Goal: Use online tool/utility

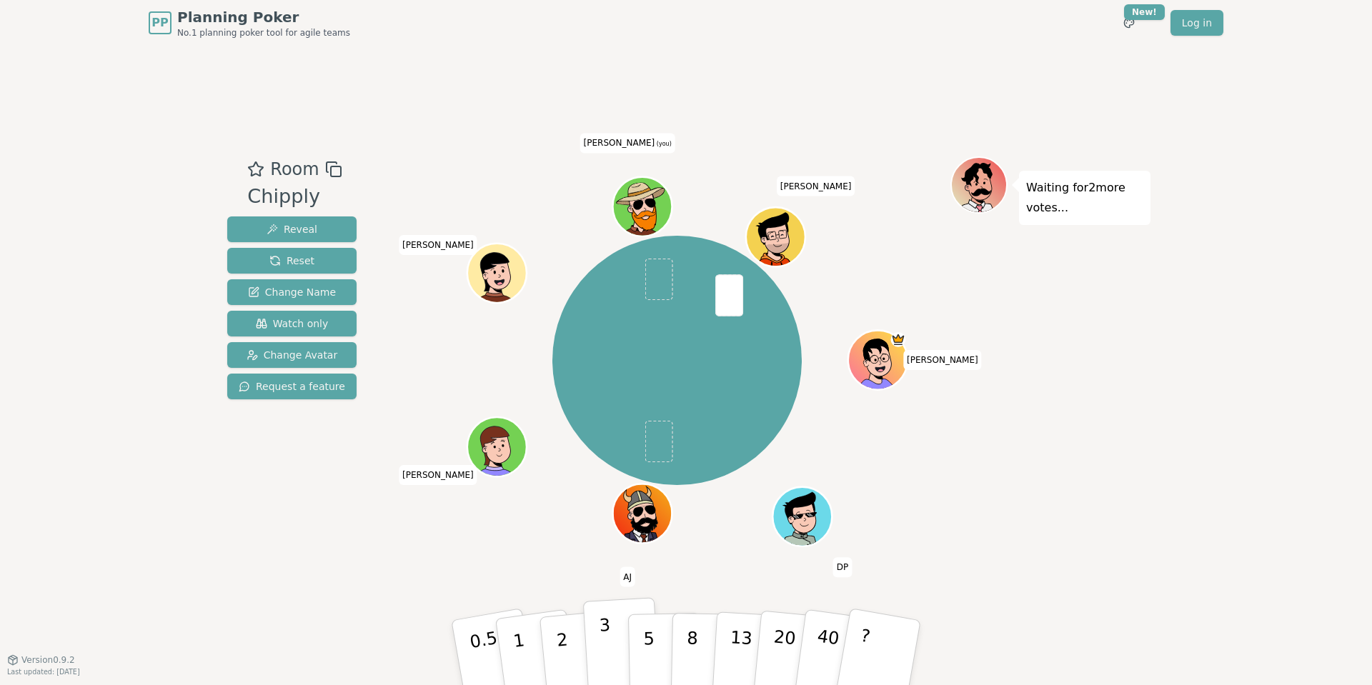
click at [612, 644] on button "3" at bounding box center [622, 652] width 78 height 111
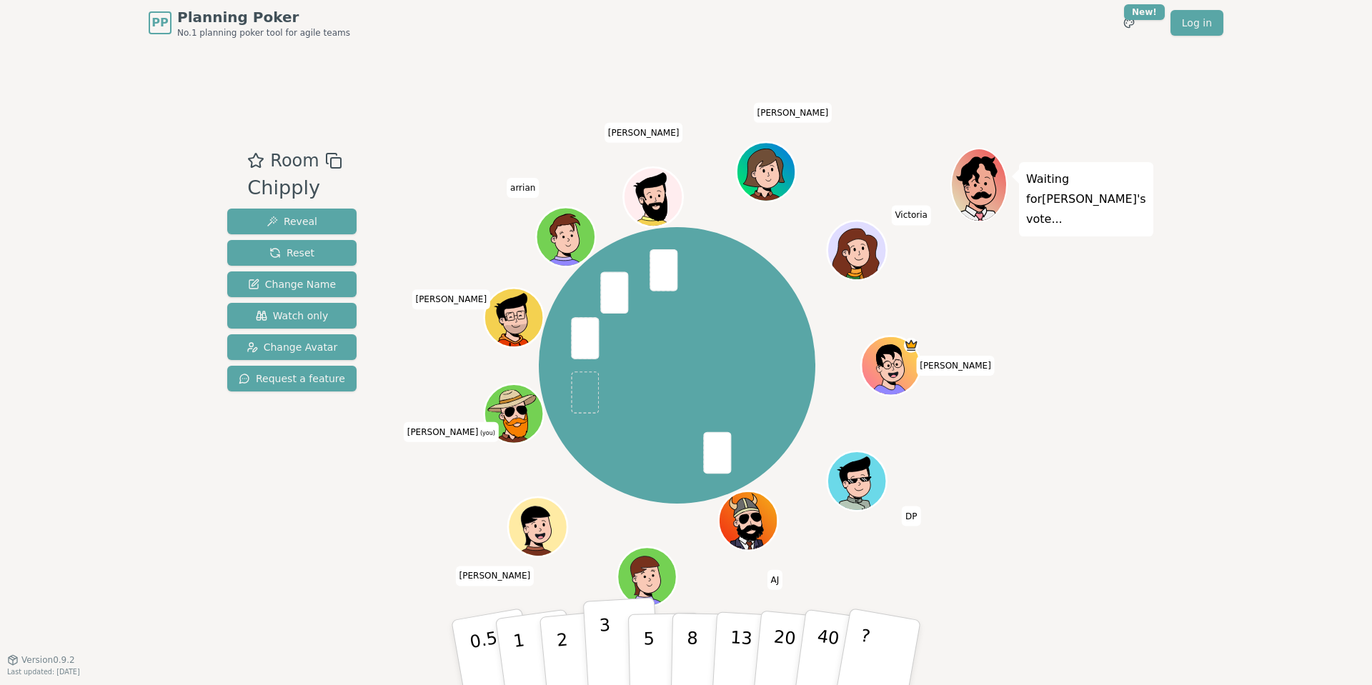
click at [599, 638] on p "3" at bounding box center [607, 654] width 16 height 78
click at [535, 650] on button "1" at bounding box center [535, 653] width 85 height 116
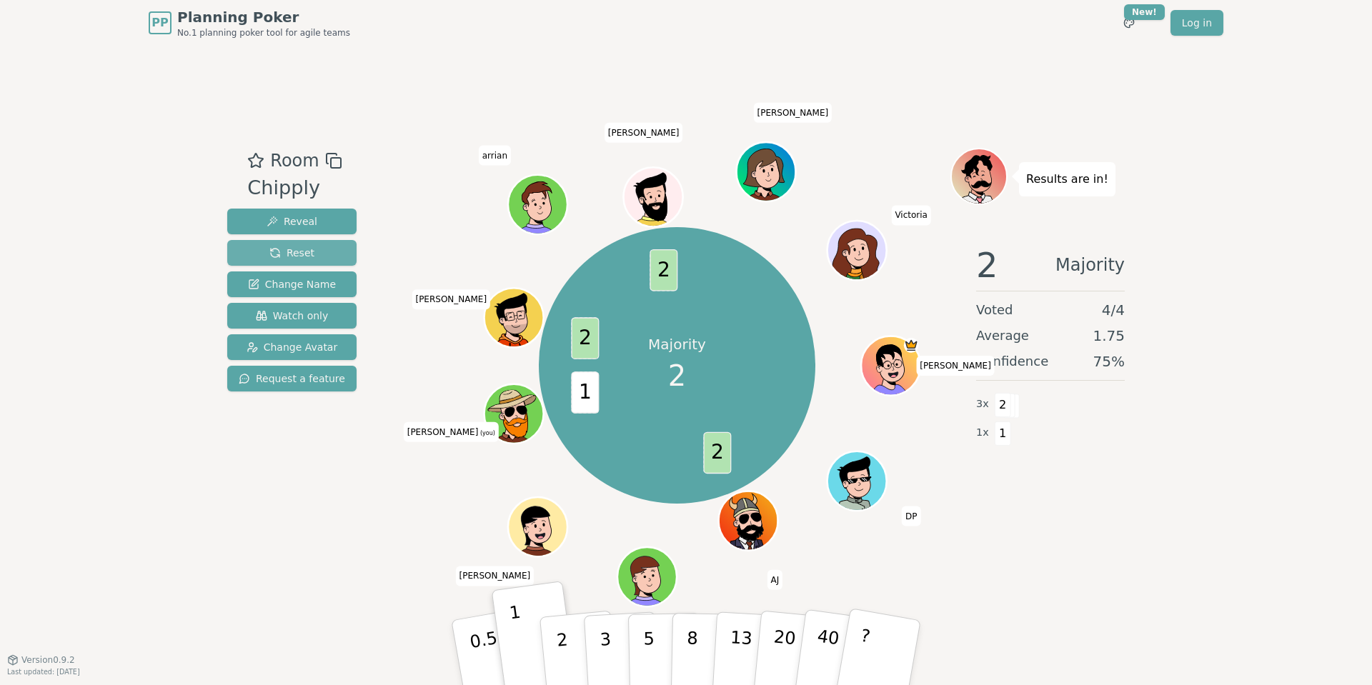
click at [284, 248] on span "Reset" at bounding box center [291, 253] width 45 height 14
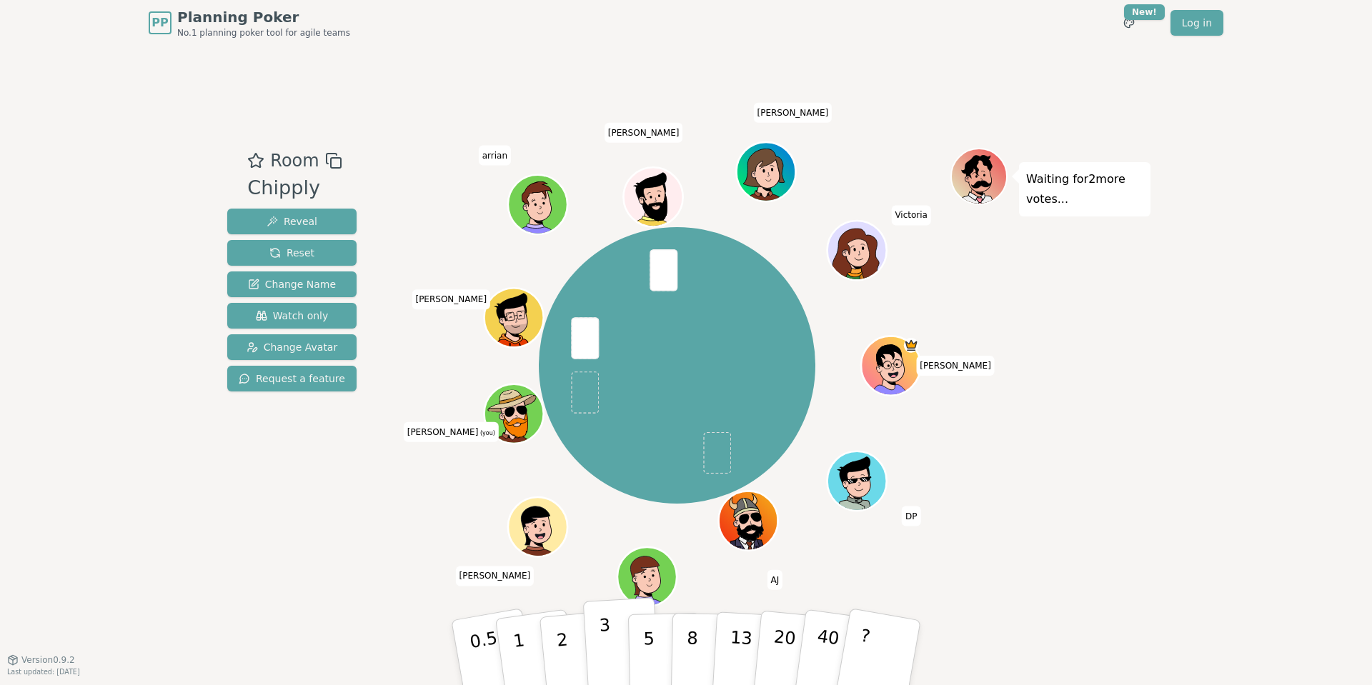
click at [605, 656] on p "3" at bounding box center [607, 654] width 16 height 78
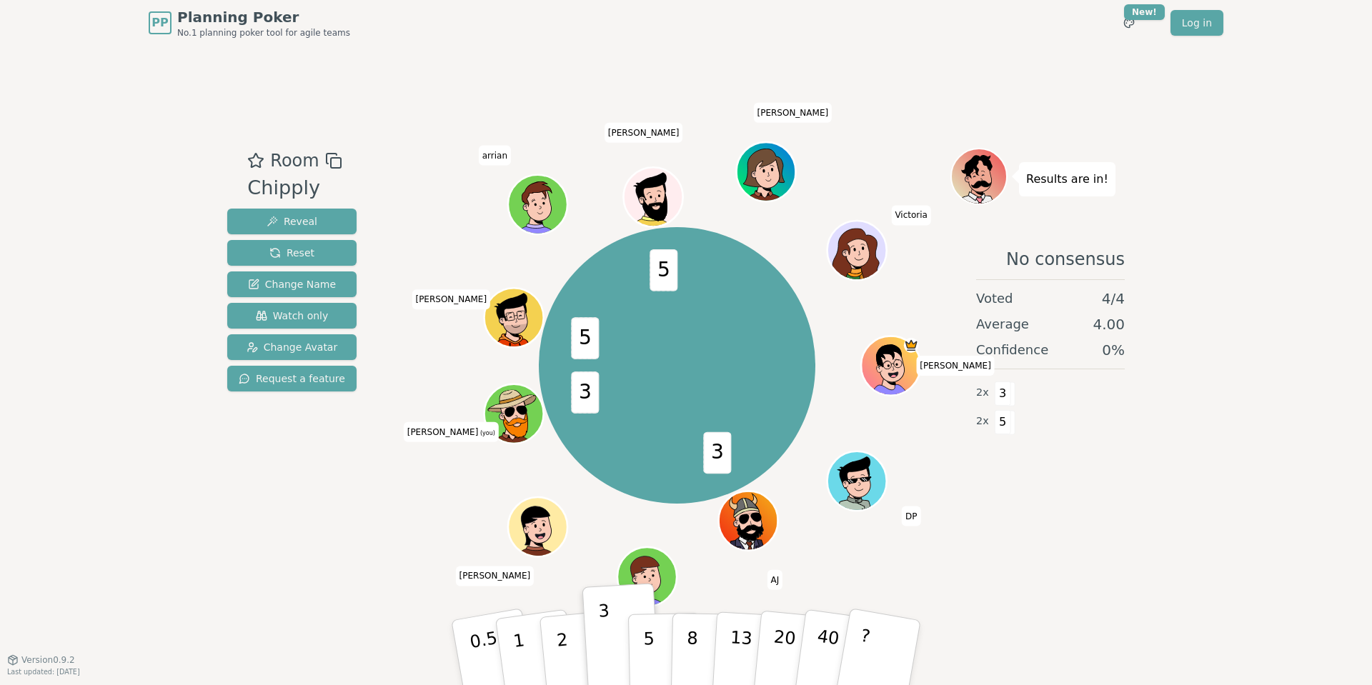
click at [293, 592] on div "Room Chipply Reveal Reset Change Name Watch only Change Avatar Request a featur…" at bounding box center [685, 353] width 929 height 614
click at [659, 651] on button "5" at bounding box center [665, 653] width 74 height 109
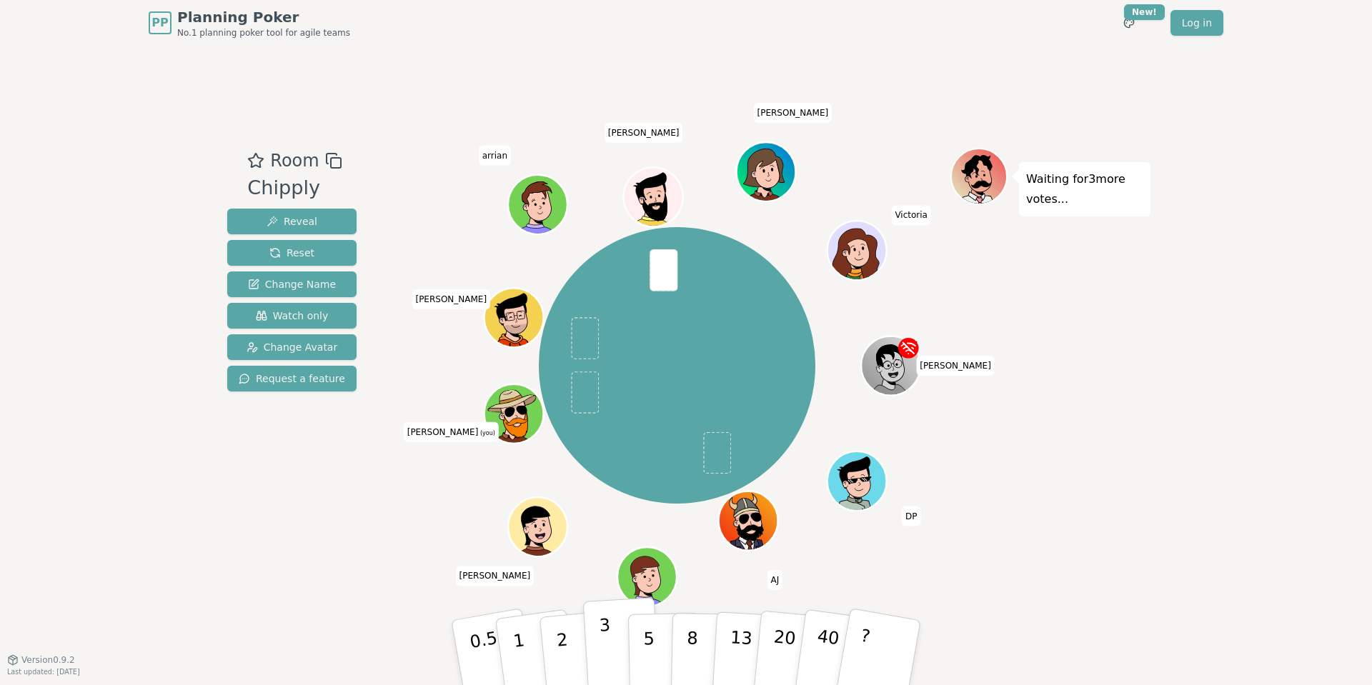
click at [609, 657] on p "3" at bounding box center [607, 654] width 16 height 78
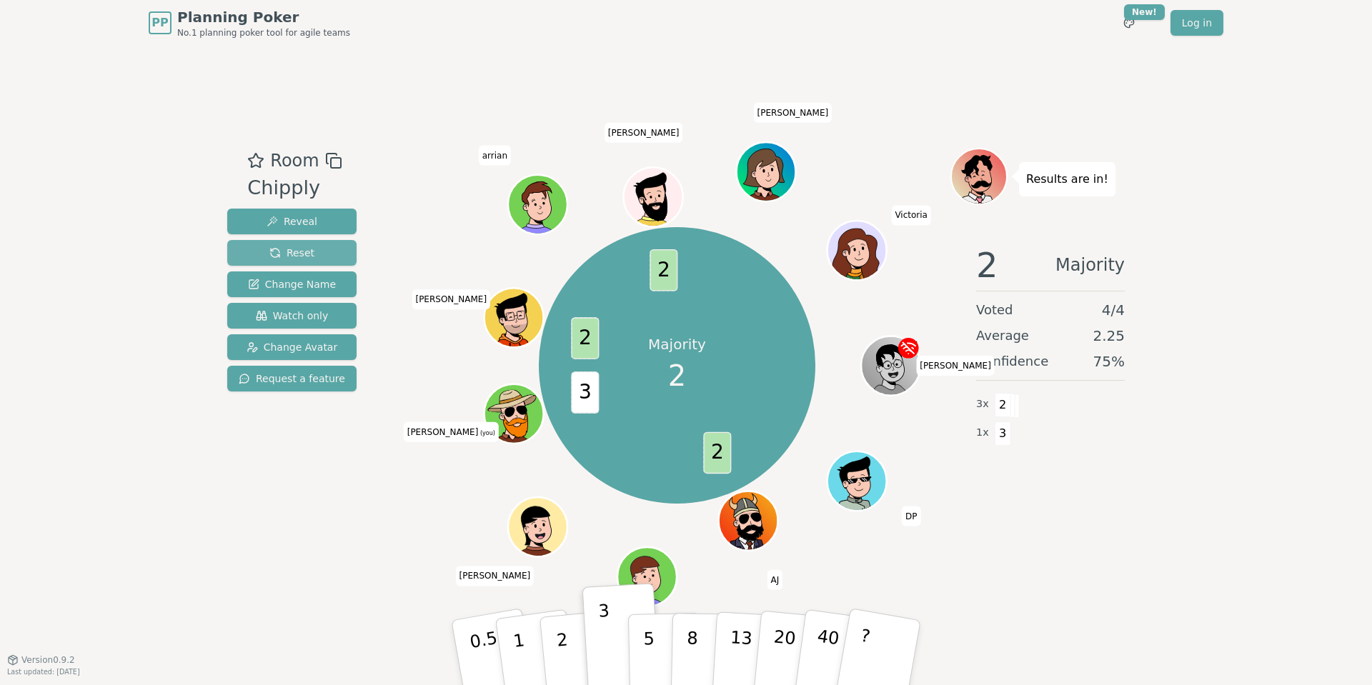
click at [282, 250] on span "Reset" at bounding box center [291, 253] width 45 height 14
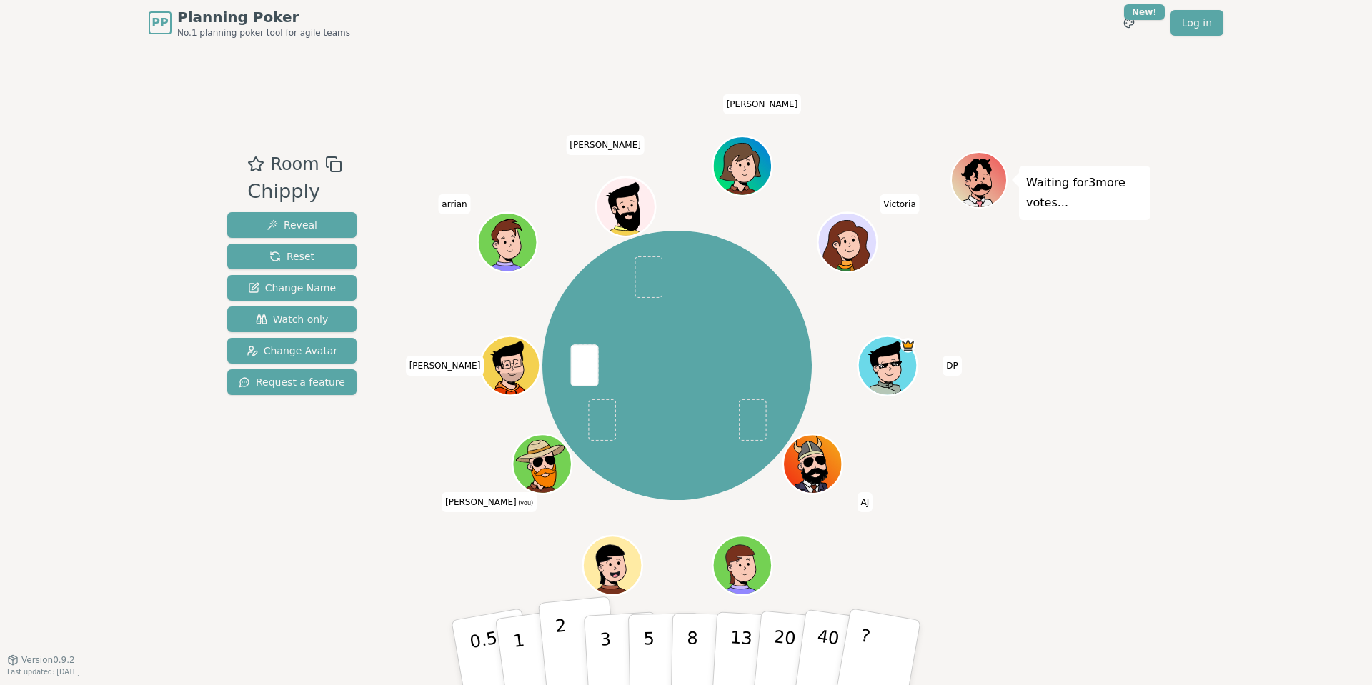
click at [576, 656] on button "2" at bounding box center [578, 654] width 81 height 114
click at [567, 664] on p "2" at bounding box center [563, 655] width 19 height 78
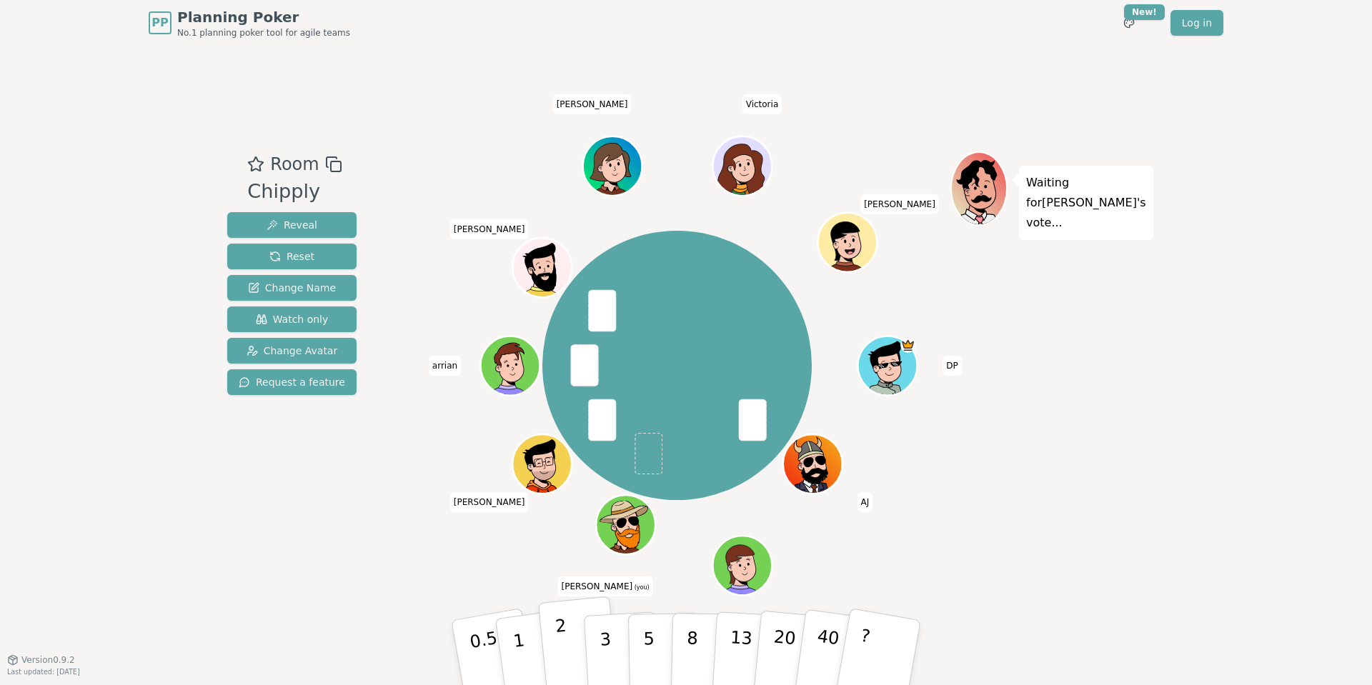
click at [573, 648] on button "2" at bounding box center [578, 654] width 81 height 114
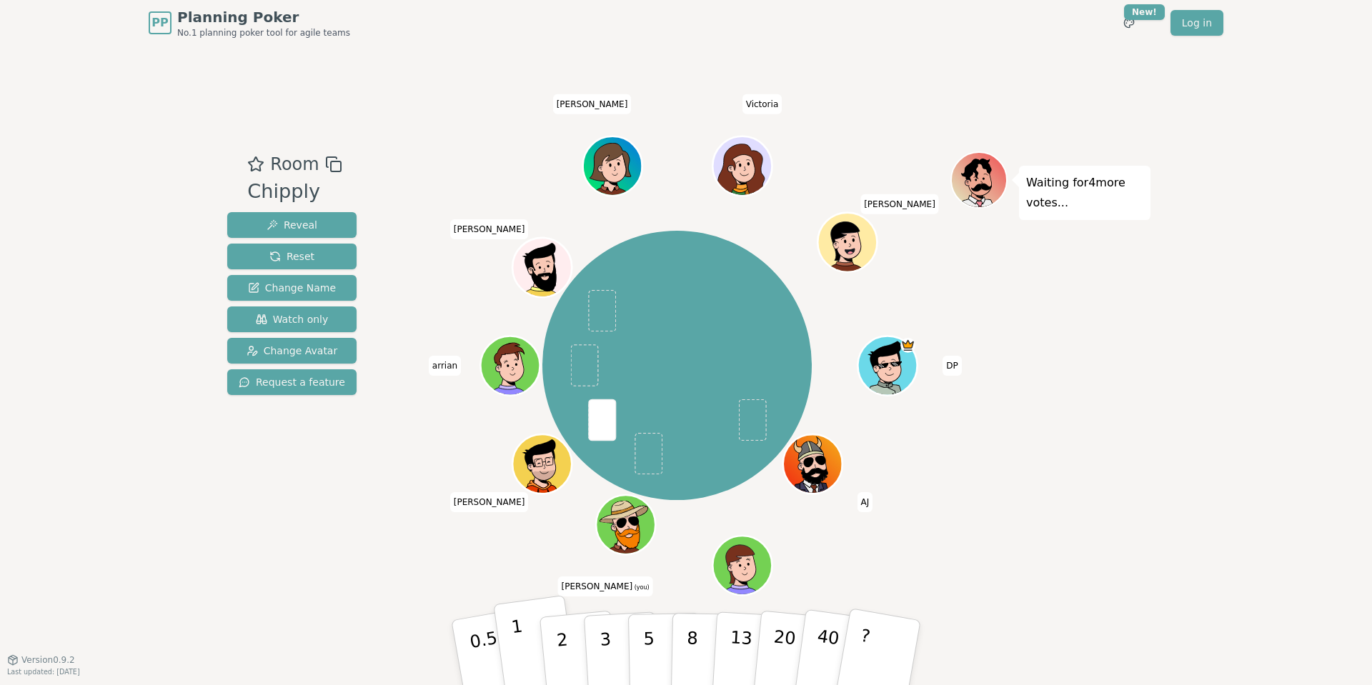
click at [529, 650] on button "1" at bounding box center [535, 653] width 85 height 116
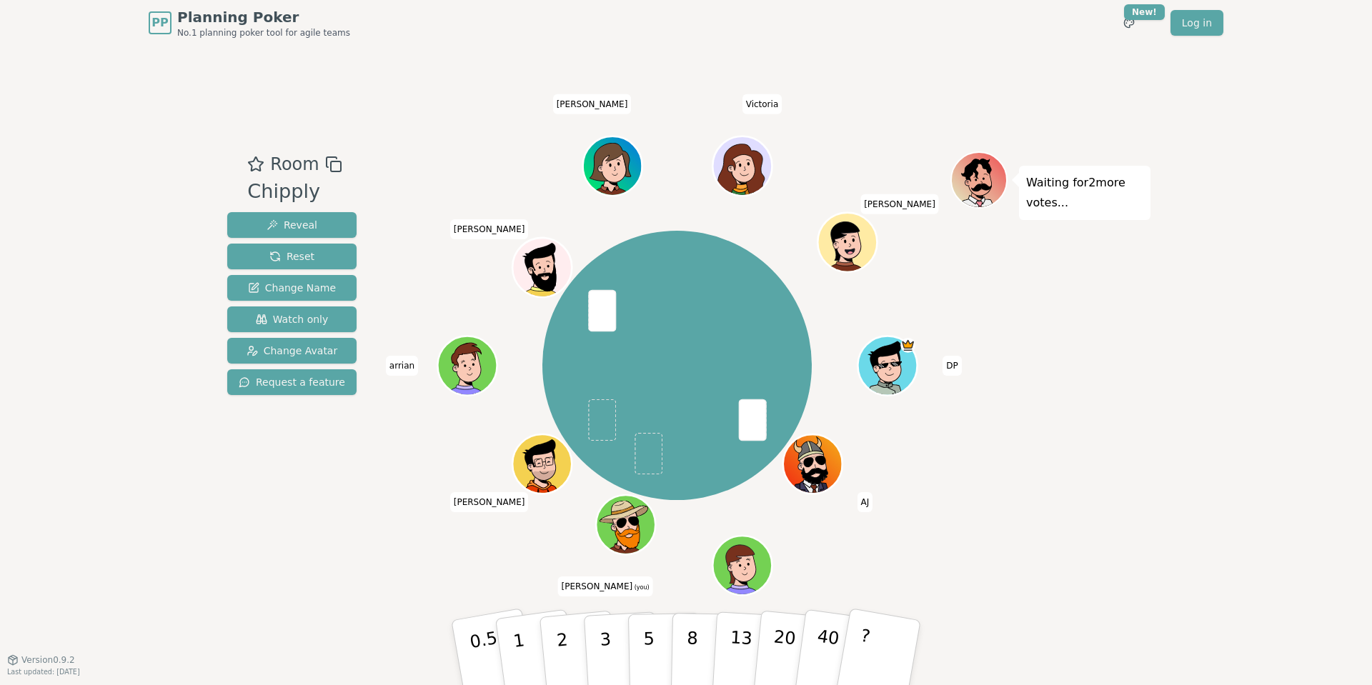
click at [437, 451] on div "DP [PERSON_NAME] Jovi [PERSON_NAME] (you) [PERSON_NAME] [PERSON_NAME] [PERSON_N…" at bounding box center [677, 365] width 547 height 377
click at [566, 637] on button "2" at bounding box center [578, 654] width 81 height 114
click at [329, 510] on div "Room Chipply Reveal Reset Change Name Watch only Change Avatar Request a feature" at bounding box center [291, 352] width 141 height 402
click at [562, 642] on p "2" at bounding box center [563, 655] width 19 height 78
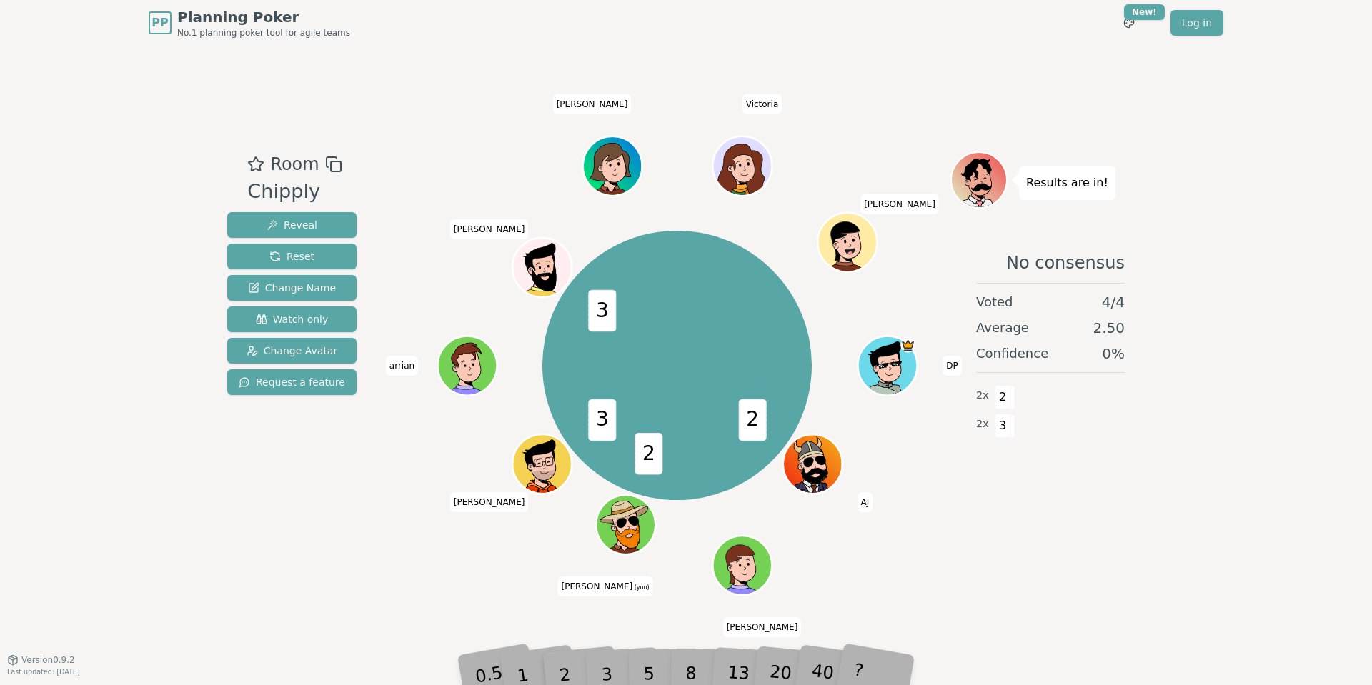
click at [1077, 502] on div "No consensus Voted 4 / 4 Average 2.50 Confidence 0 % 2 x 2 2 x 3" at bounding box center [1050, 380] width 200 height 286
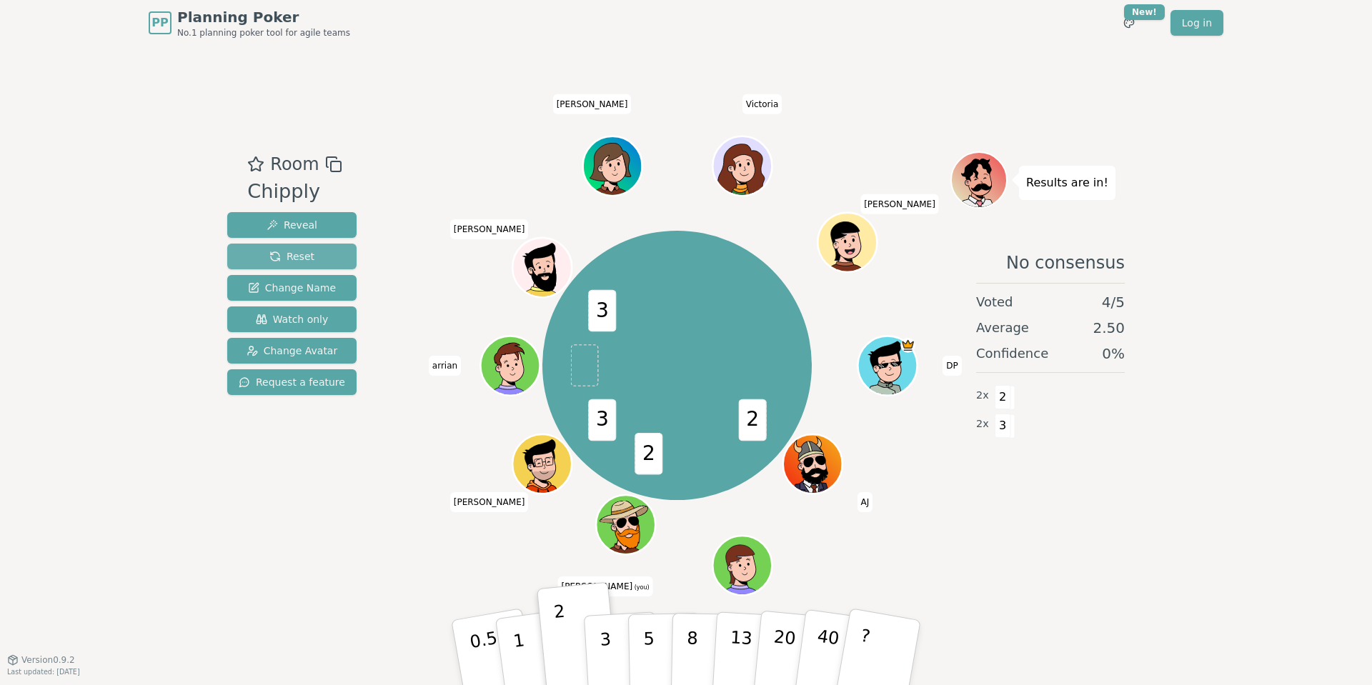
click at [287, 258] on span "Reset" at bounding box center [291, 256] width 45 height 14
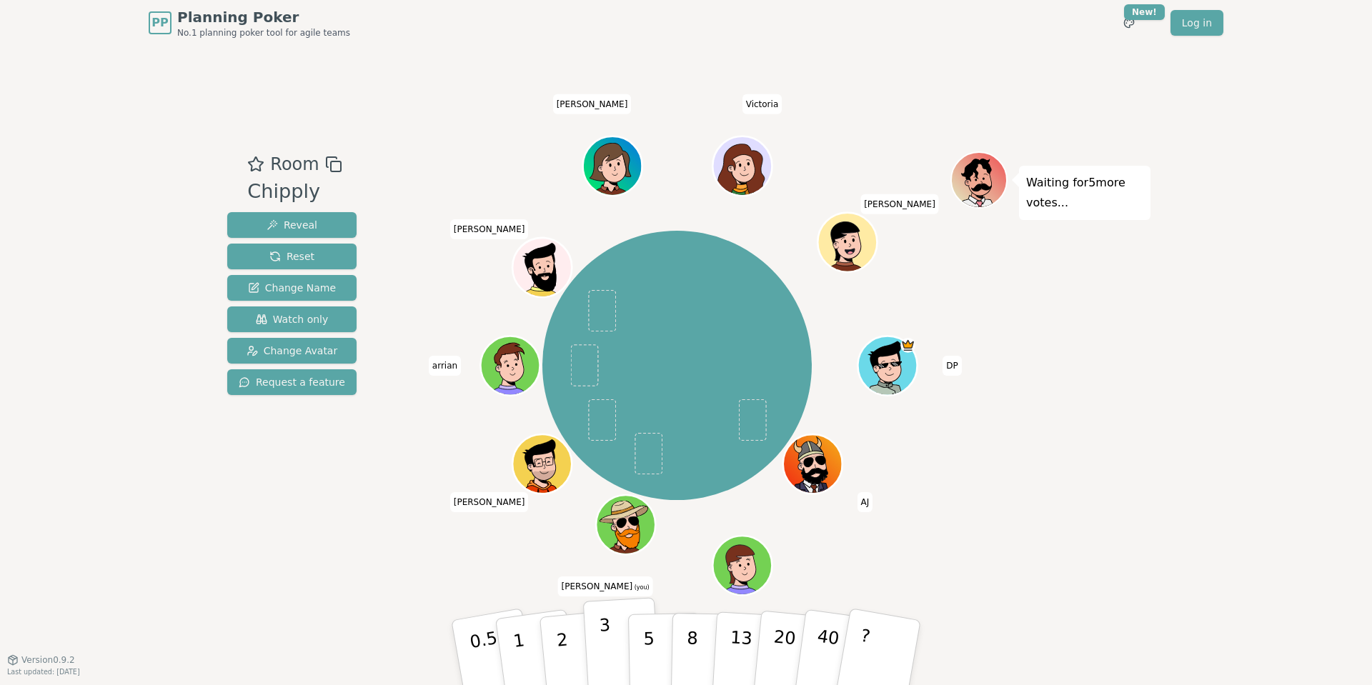
click at [602, 654] on p "3" at bounding box center [607, 654] width 16 height 78
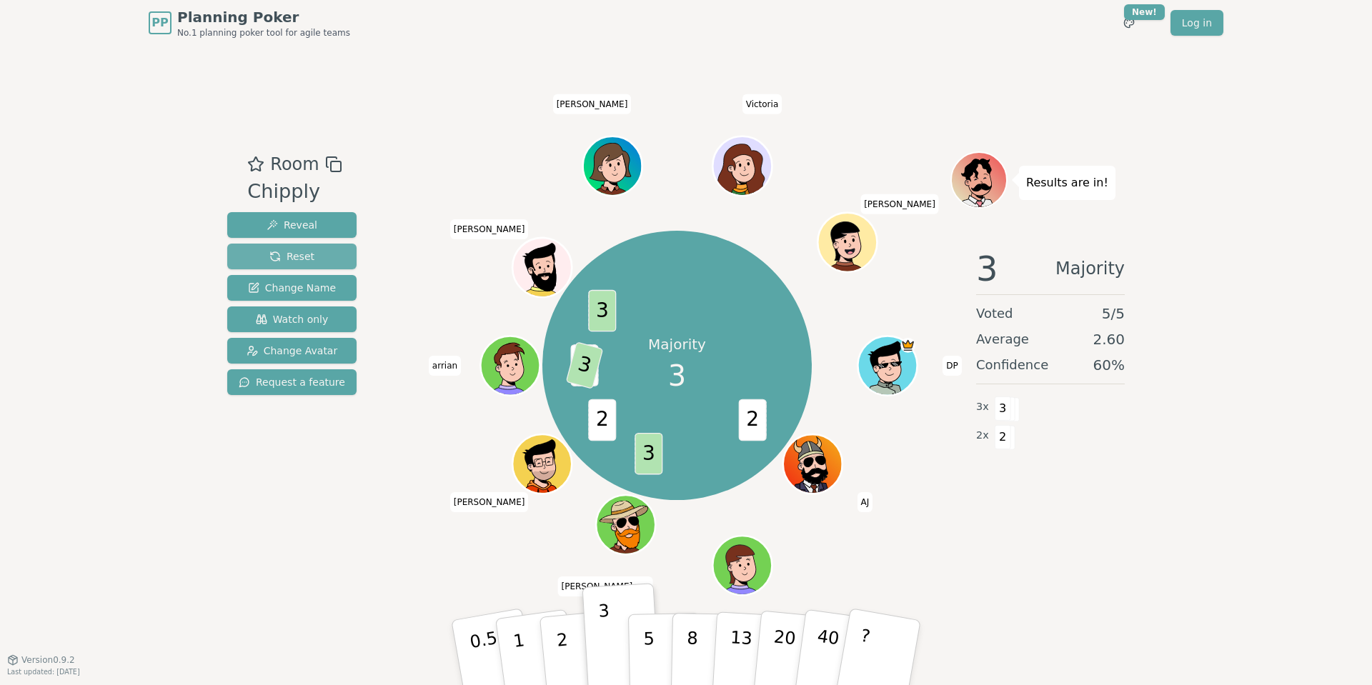
click at [289, 257] on span "Reset" at bounding box center [291, 256] width 45 height 14
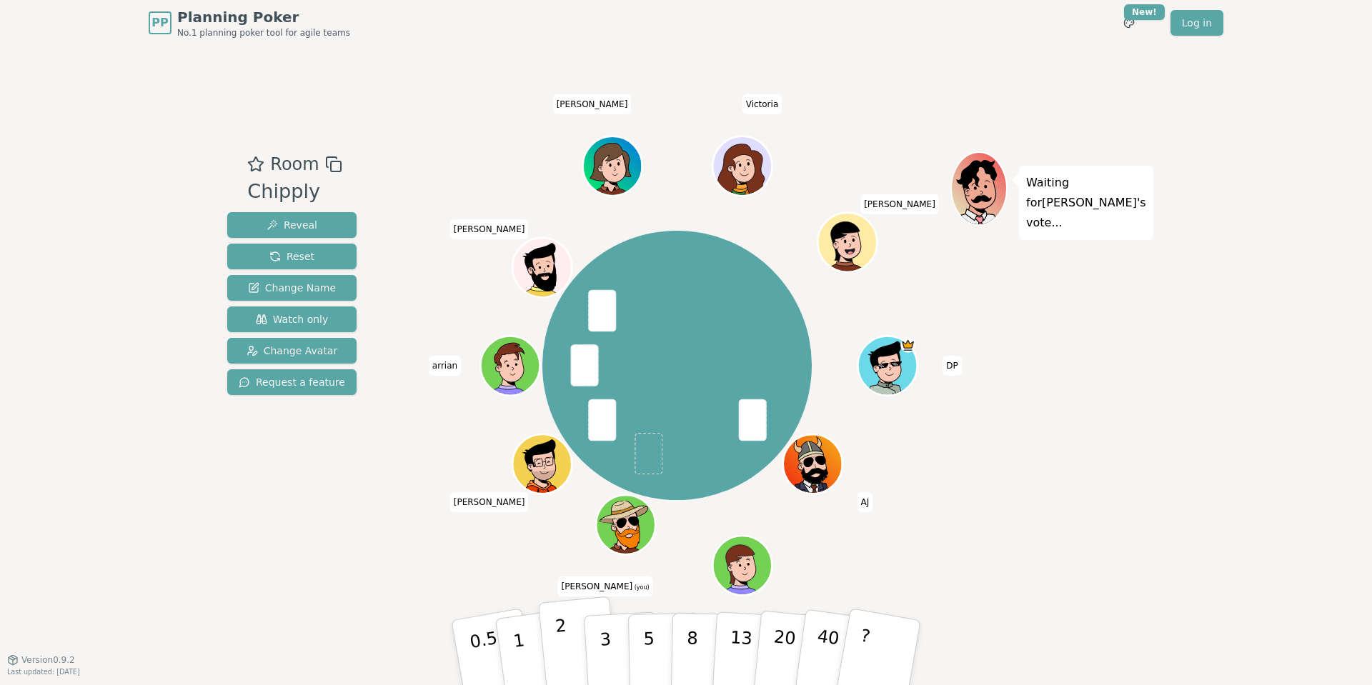
click at [563, 655] on p "2" at bounding box center [563, 655] width 19 height 78
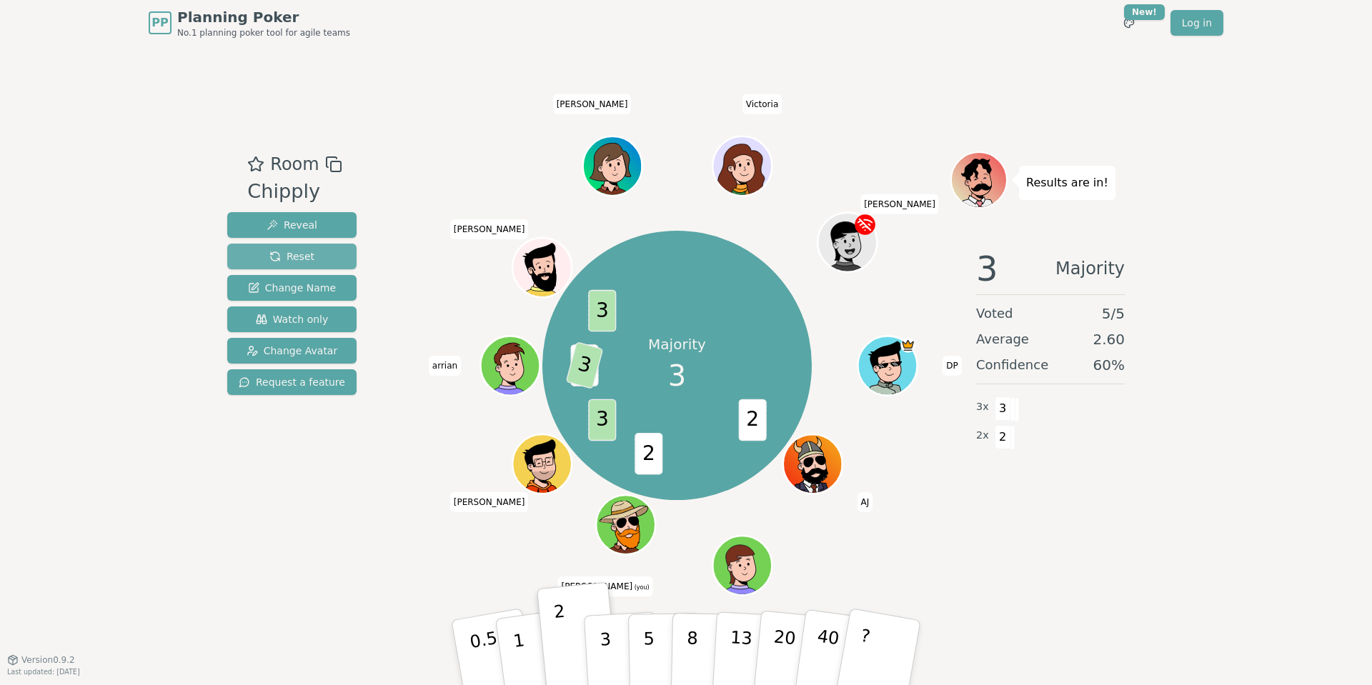
click at [289, 253] on span "Reset" at bounding box center [291, 256] width 45 height 14
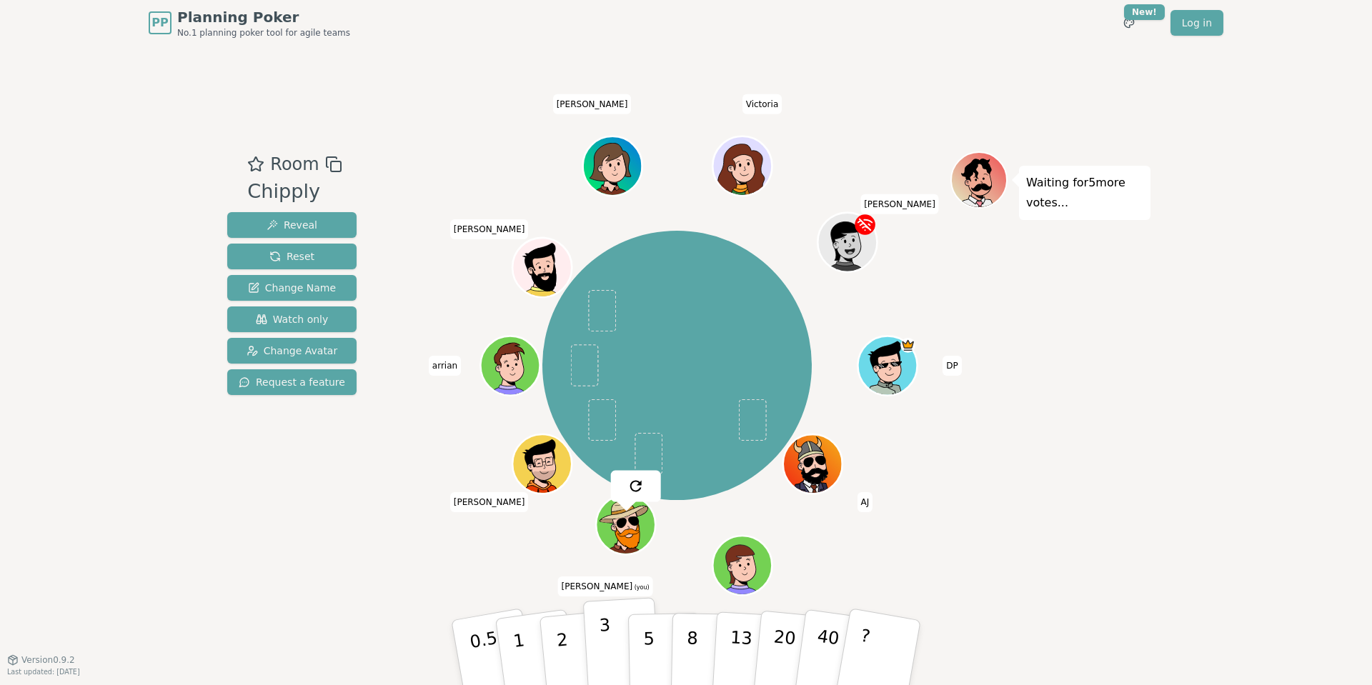
click at [598, 652] on button "3" at bounding box center [622, 652] width 78 height 111
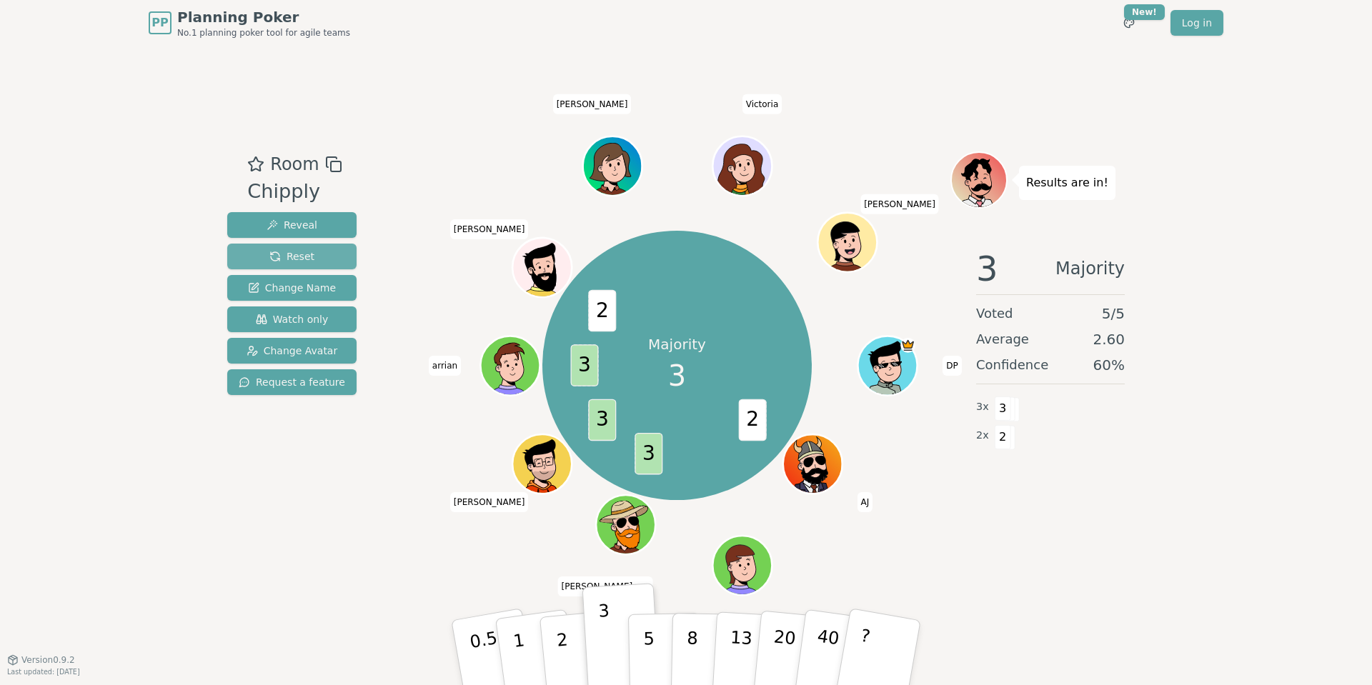
click at [264, 257] on button "Reset" at bounding box center [291, 257] width 129 height 26
